Goal: Transaction & Acquisition: Download file/media

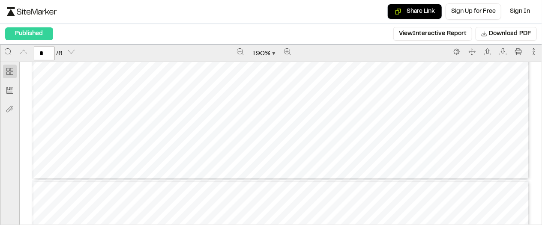
scroll to position [3746, 0]
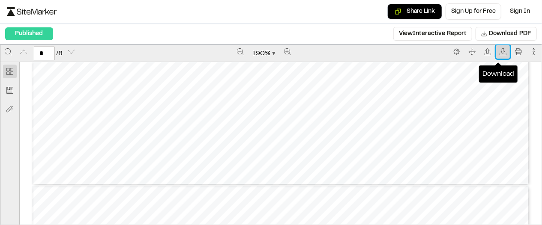
click at [502, 55] on icon "Download" at bounding box center [503, 51] width 7 height 7
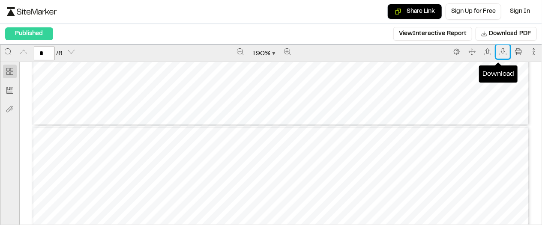
type input "*"
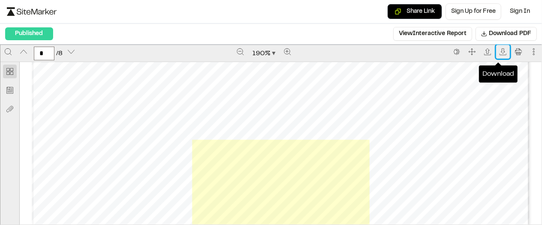
scroll to position [2839, 0]
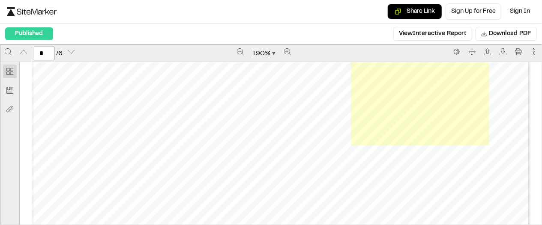
scroll to position [2918, 0]
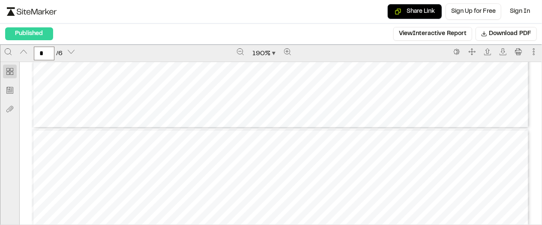
type input "*"
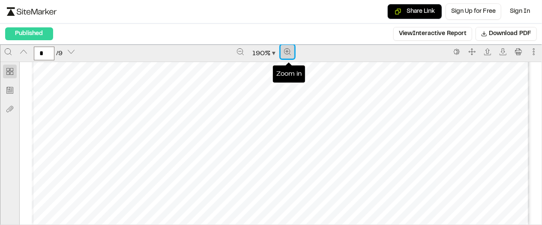
click at [291, 55] on icon "Zoom in" at bounding box center [287, 51] width 7 height 7
click at [291, 55] on icon "Zoom in" at bounding box center [288, 51] width 7 height 7
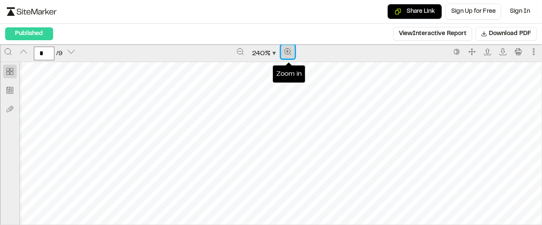
scroll to position [3194, 0]
drag, startPoint x: 357, startPoint y: 142, endPoint x: 311, endPoint y: 137, distance: 46.2
click at [311, 137] on div "Prepared by [PERSON_NAME] - 4 - Created with SiteMarker" at bounding box center [374, 76] width 708 height 916
click at [290, 55] on icon "Zoom in" at bounding box center [287, 51] width 7 height 7
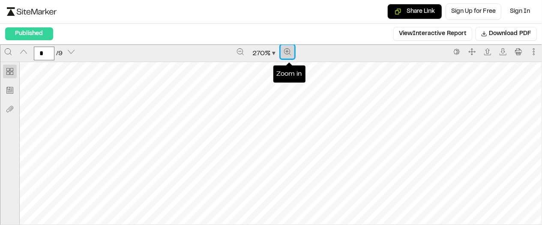
scroll to position [3549, 105]
click at [291, 55] on icon "Zoom in" at bounding box center [288, 51] width 6 height 6
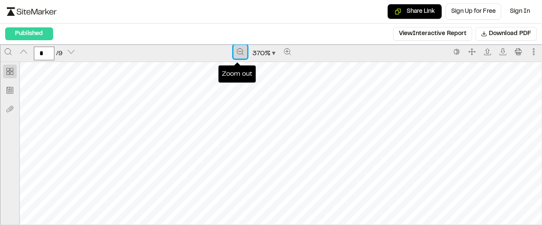
click at [241, 55] on icon "Zoom out" at bounding box center [240, 51] width 7 height 7
click at [241, 55] on icon "Zoom out" at bounding box center [240, 51] width 6 height 6
click at [241, 55] on icon "Zoom out" at bounding box center [240, 51] width 7 height 7
click at [241, 55] on icon "Zoom out" at bounding box center [240, 51] width 6 height 6
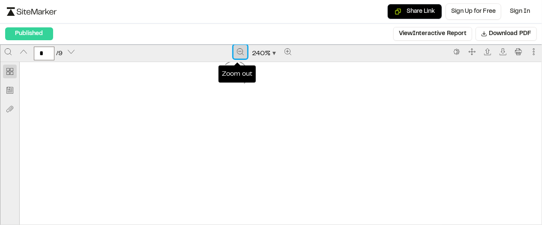
scroll to position [2484, 30]
click at [242, 55] on icon "Zoom out" at bounding box center [240, 51] width 7 height 7
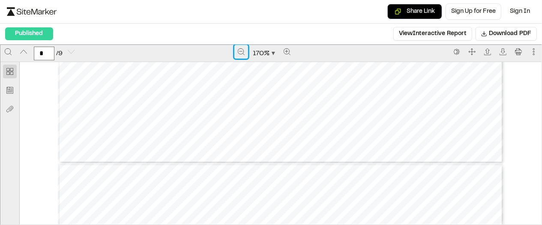
type input "*"
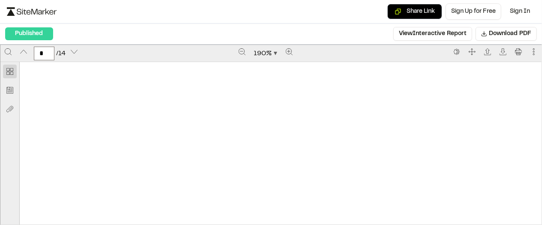
scroll to position [1185, 0]
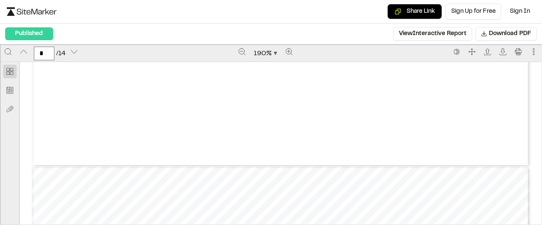
type input "*"
click at [500, 55] on icon "Download" at bounding box center [503, 51] width 7 height 7
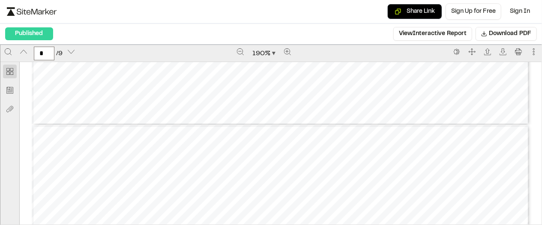
type input "*"
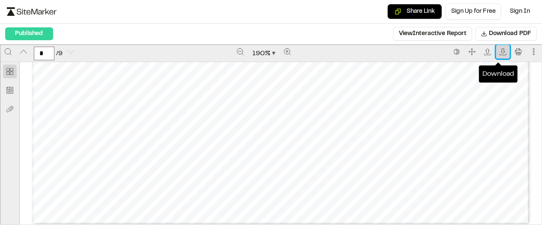
click at [502, 55] on icon "Download" at bounding box center [503, 51] width 7 height 7
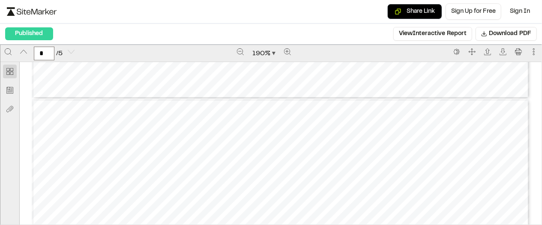
scroll to position [2556, 0]
type input "*"
